Goal: Transaction & Acquisition: Obtain resource

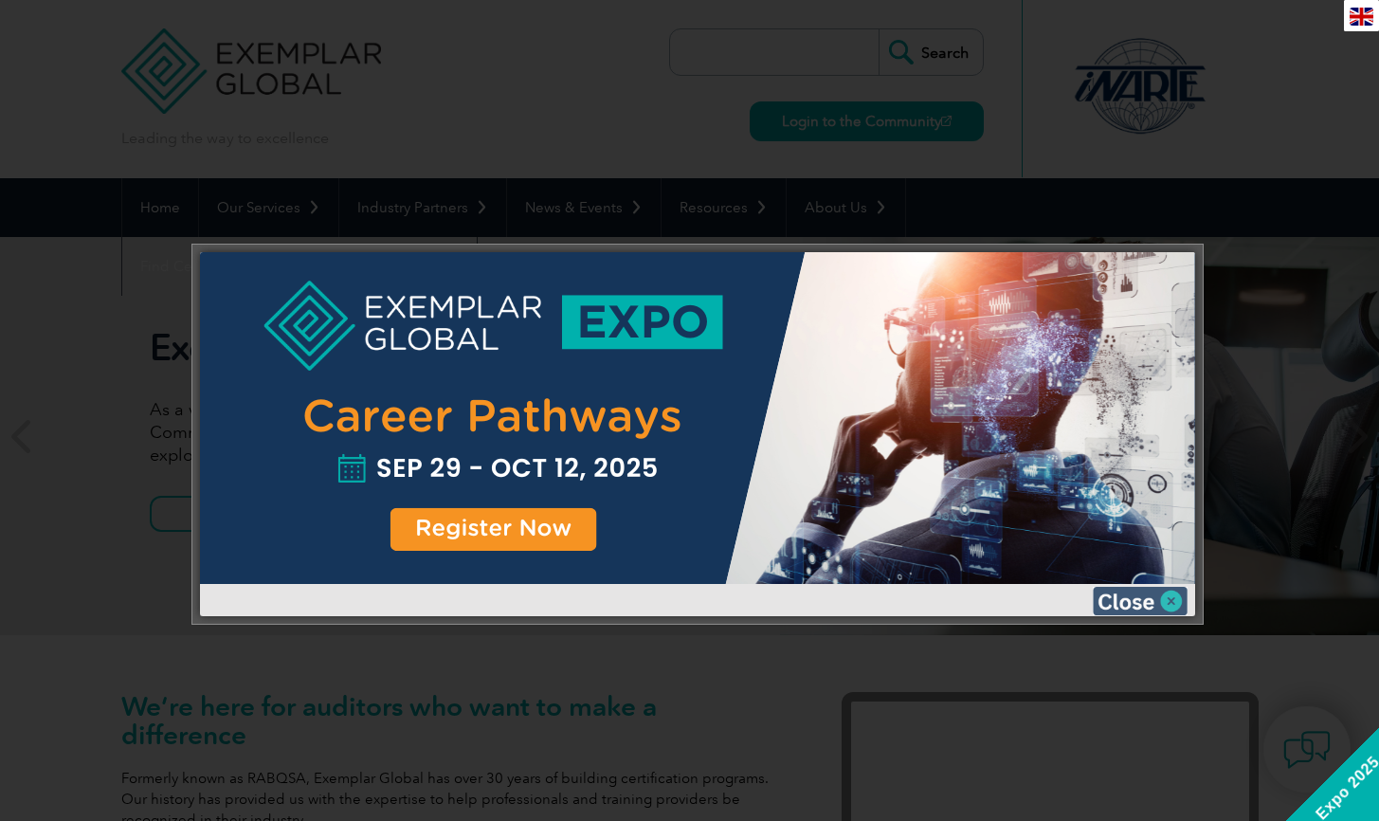
click at [1169, 602] on img at bounding box center [1140, 601] width 95 height 28
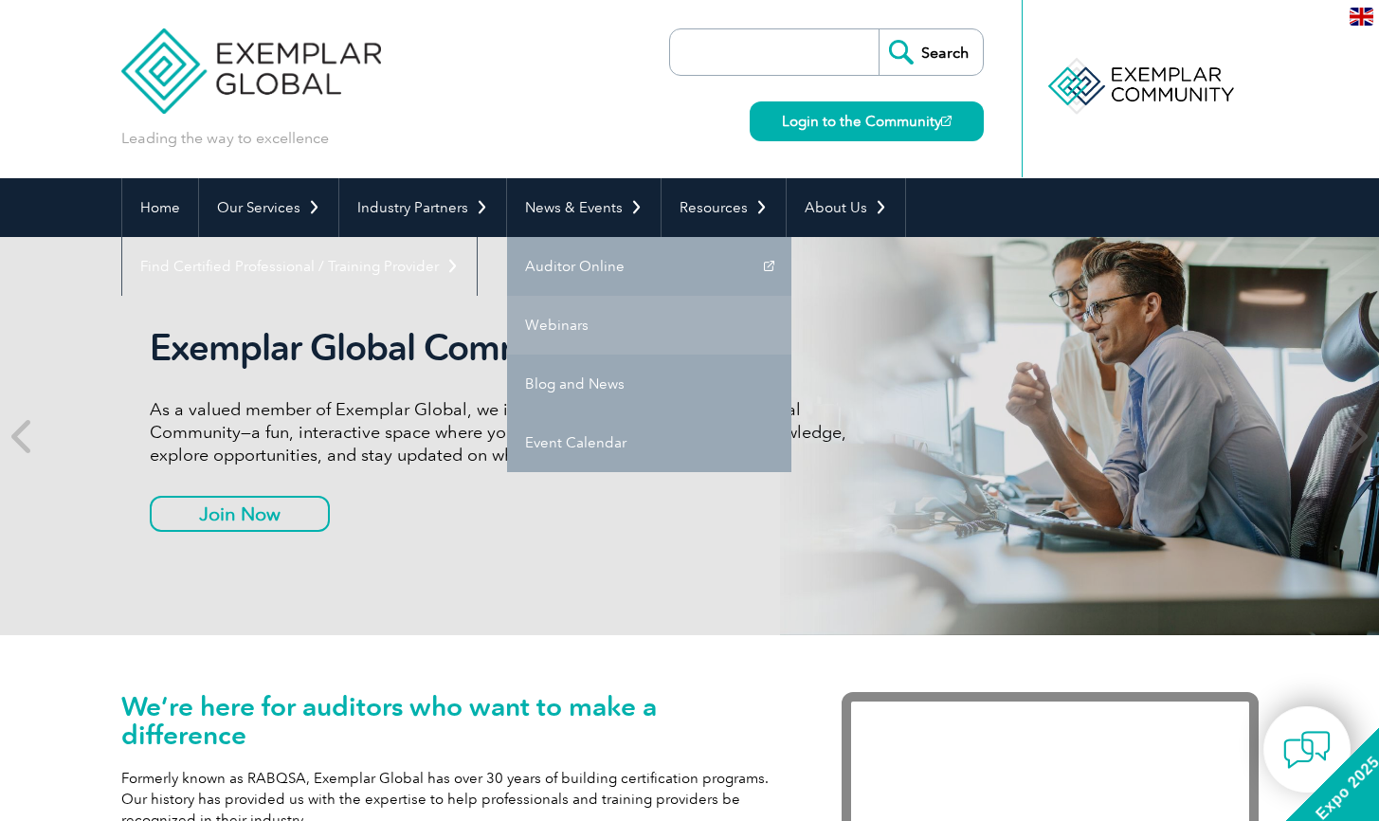
click at [551, 331] on link "Webinars" at bounding box center [649, 325] width 284 height 59
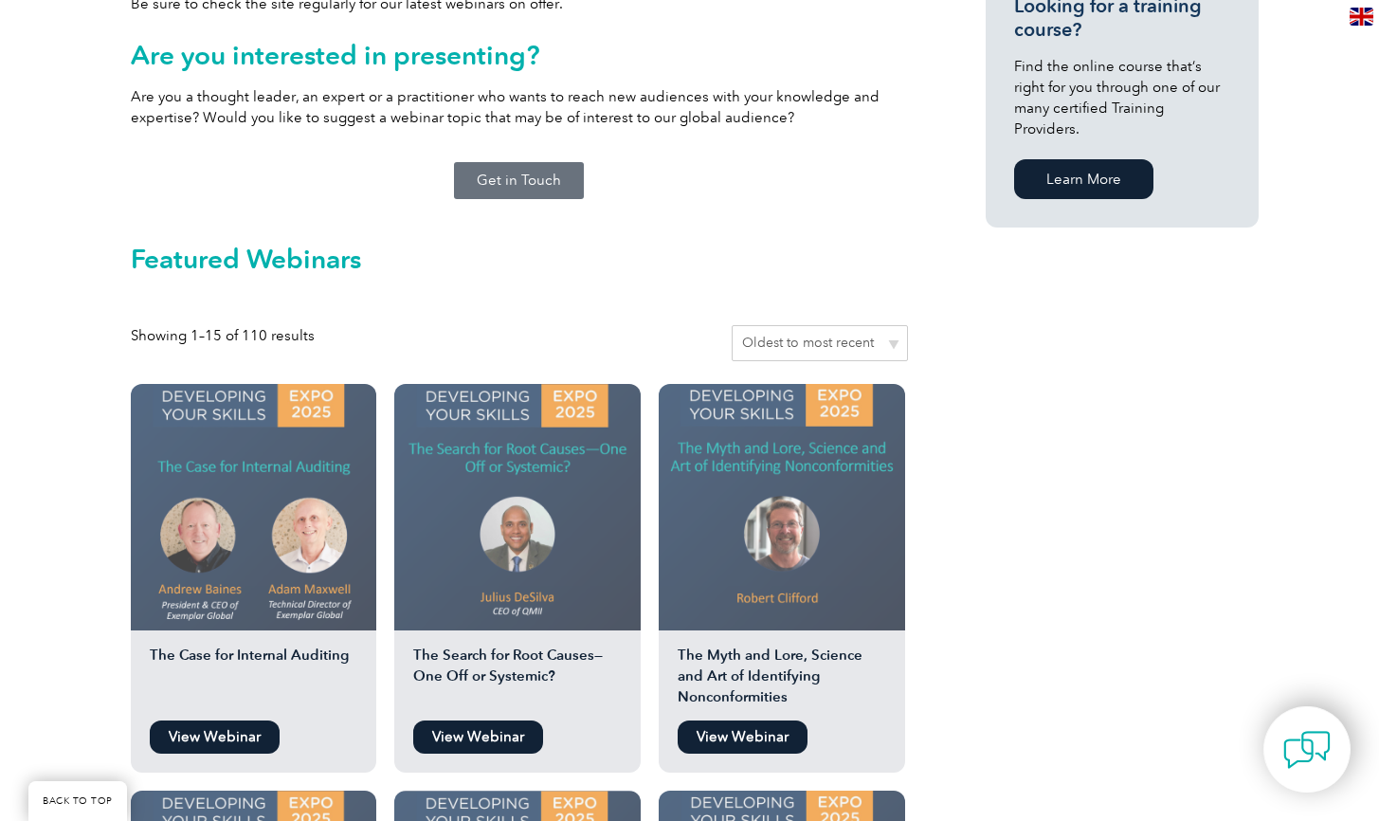
scroll to position [1343, 0]
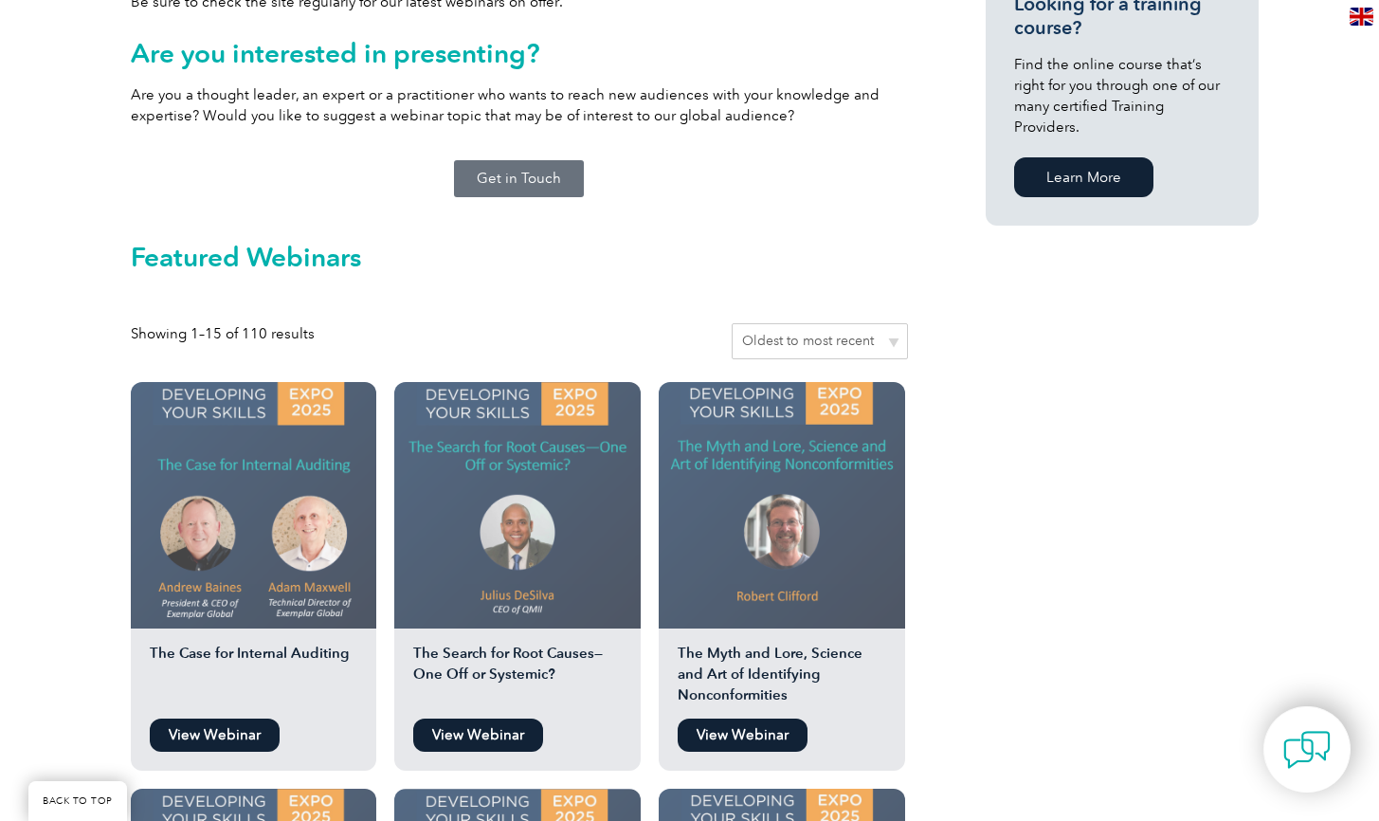
click at [489, 720] on link "View Webinar" at bounding box center [478, 735] width 130 height 33
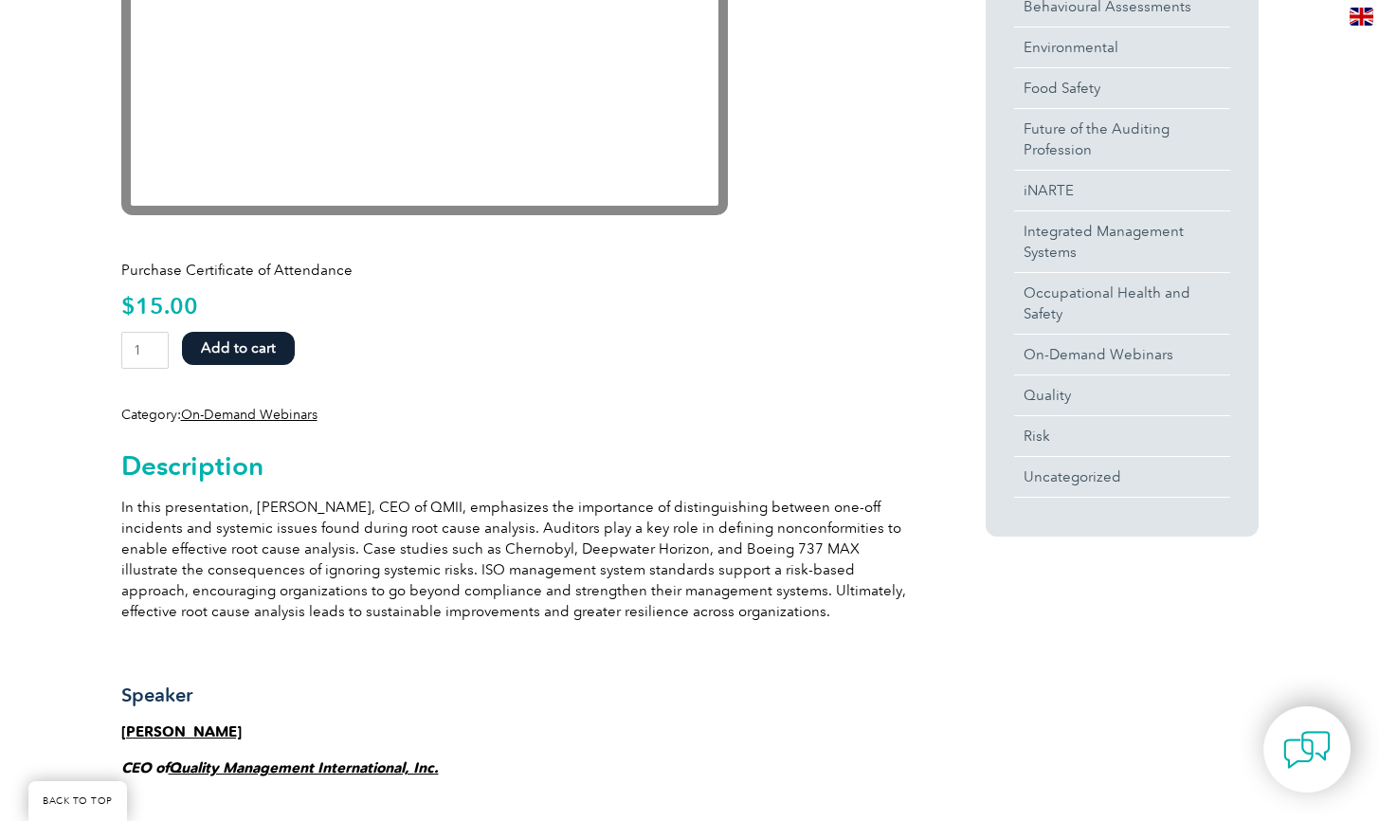
scroll to position [608, 0]
